Goal: Information Seeking & Learning: Check status

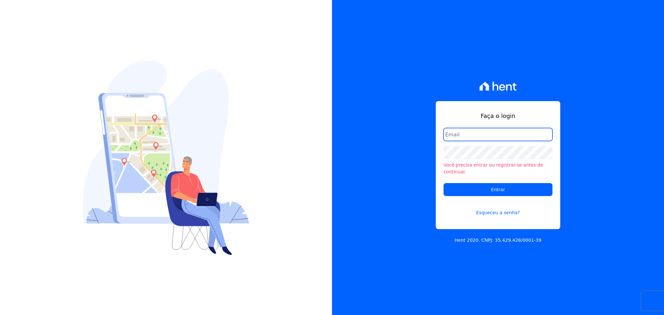
type input "[PERSON_NAME][EMAIL_ADDRESS][DOMAIN_NAME]"
click at [514, 66] on div "Faça o login joao@apiceincorporadora.com.br Você precisa entrar ou registrar-se…" at bounding box center [498, 157] width 332 height 315
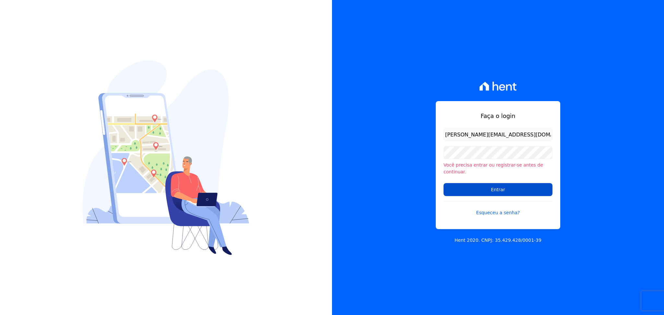
click at [515, 189] on input "Entrar" at bounding box center [497, 189] width 109 height 13
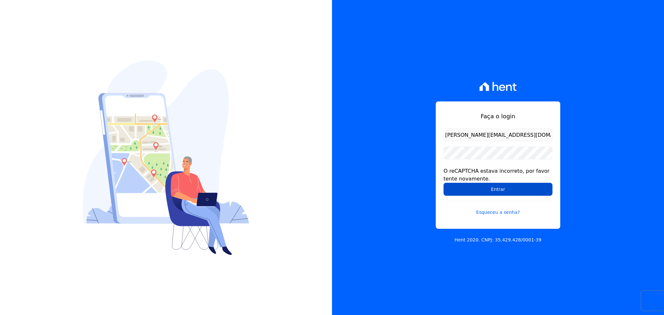
click at [447, 195] on input "Entrar" at bounding box center [497, 189] width 109 height 13
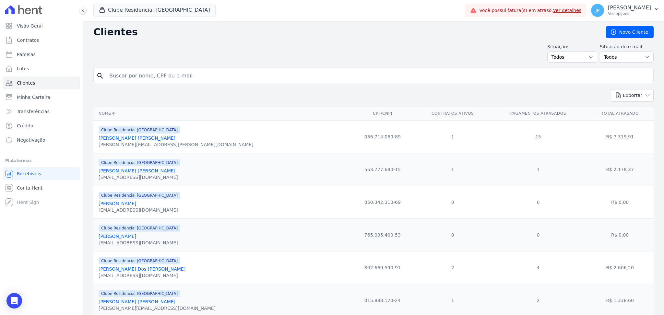
click at [141, 83] on div "search" at bounding box center [373, 76] width 560 height 16
click at [142, 80] on input "search" at bounding box center [377, 75] width 545 height 13
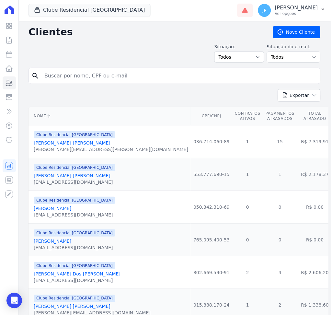
click at [149, 81] on input "search" at bounding box center [179, 75] width 277 height 13
type input "[PERSON_NAME]"
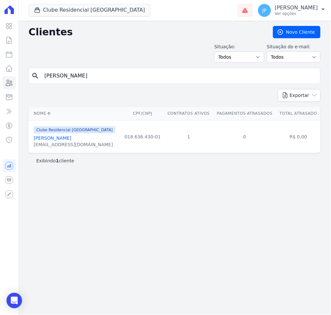
click at [71, 141] on link "[PERSON_NAME]" at bounding box center [53, 138] width 38 height 5
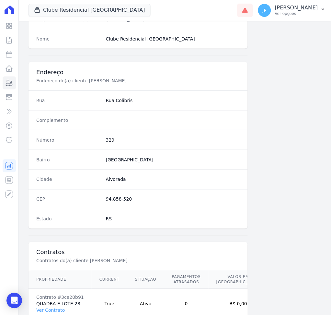
scroll to position [297, 0]
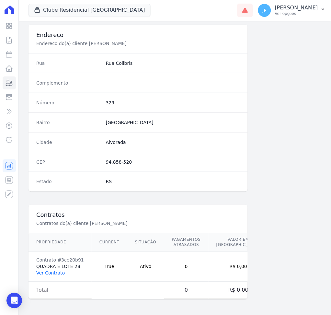
click at [44, 275] on link "Ver Contrato" at bounding box center [50, 273] width 29 height 5
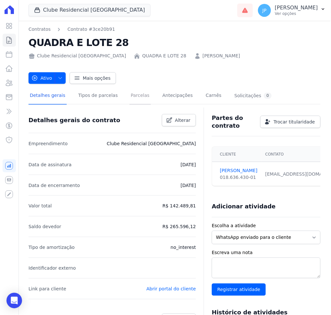
click at [136, 99] on link "Parcelas" at bounding box center [140, 96] width 21 height 17
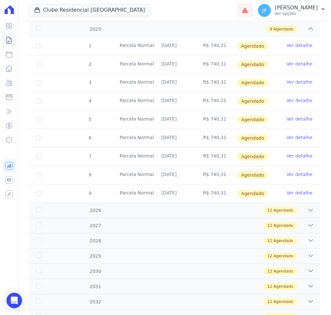
scroll to position [43, 0]
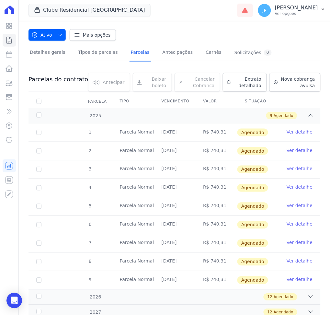
click at [290, 204] on link "Ver detalhe" at bounding box center [300, 206] width 26 height 6
